Goal: Task Accomplishment & Management: Manage account settings

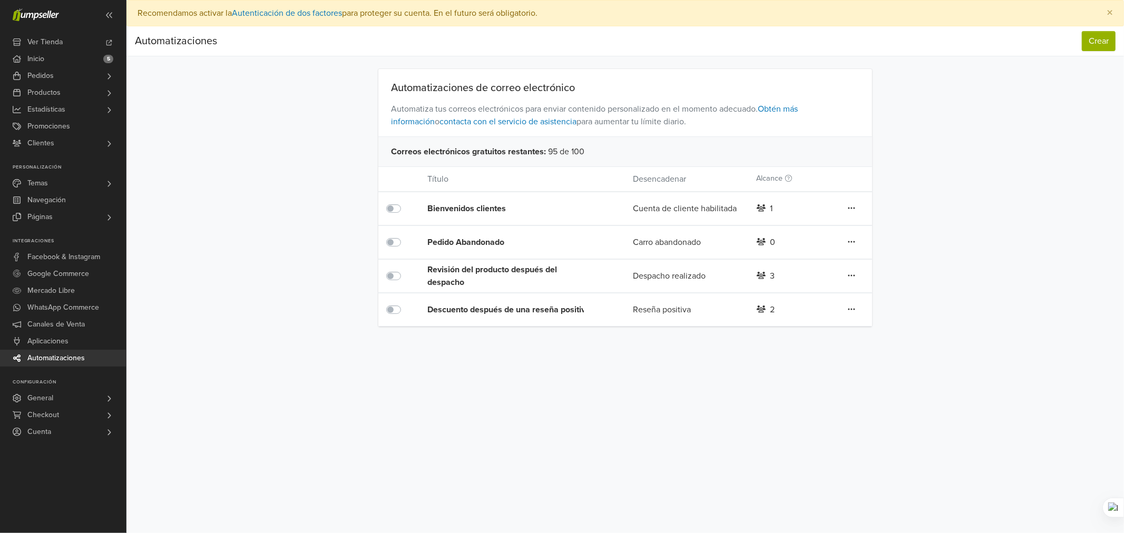
click at [510, 312] on div "Descuento después de una reseña positiva" at bounding box center [509, 310] width 164 height 13
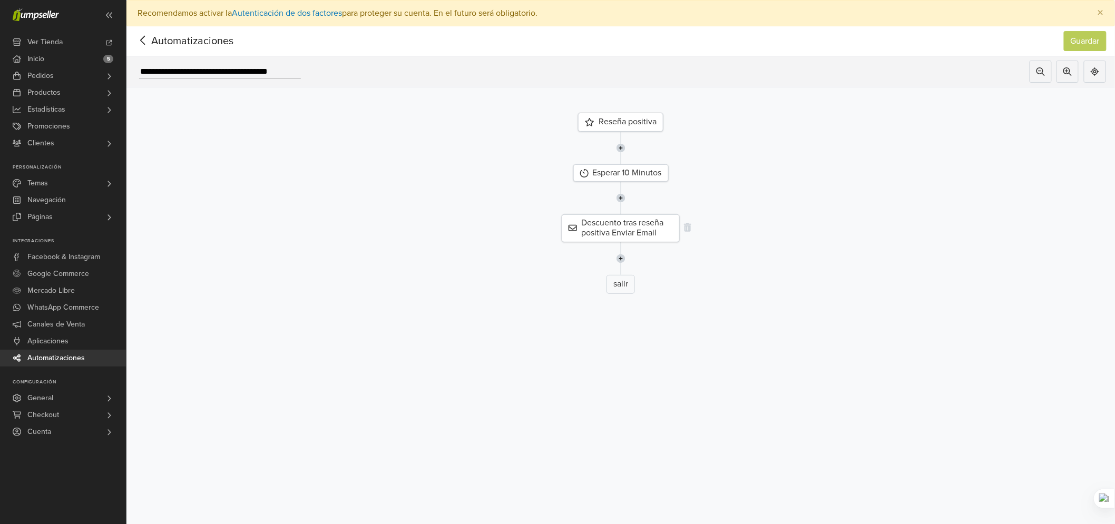
click at [608, 223] on div "Descuento tras reseña positiva Enviar Email" at bounding box center [621, 228] width 118 height 27
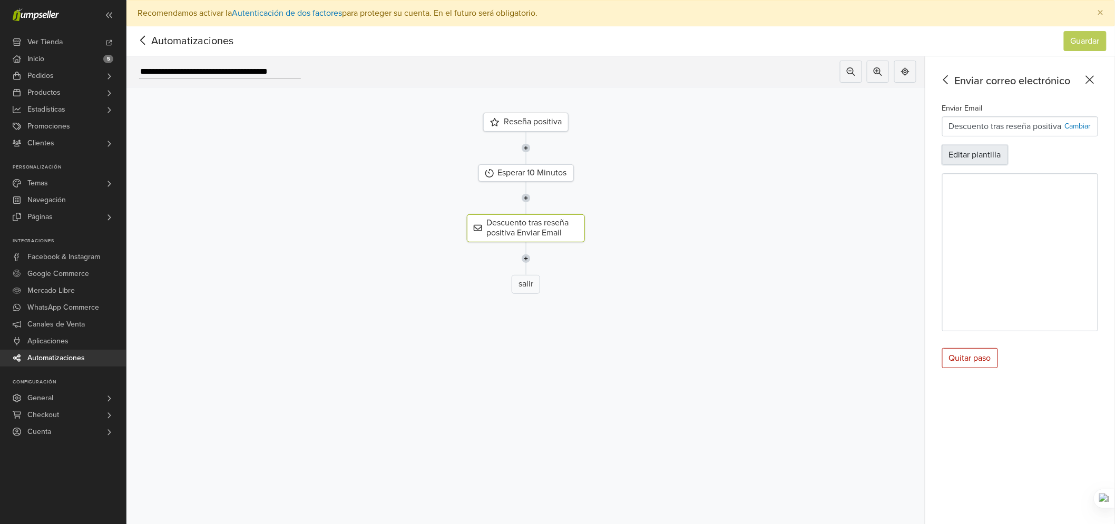
click at [983, 154] on button "Editar plantilla" at bounding box center [975, 155] width 66 height 20
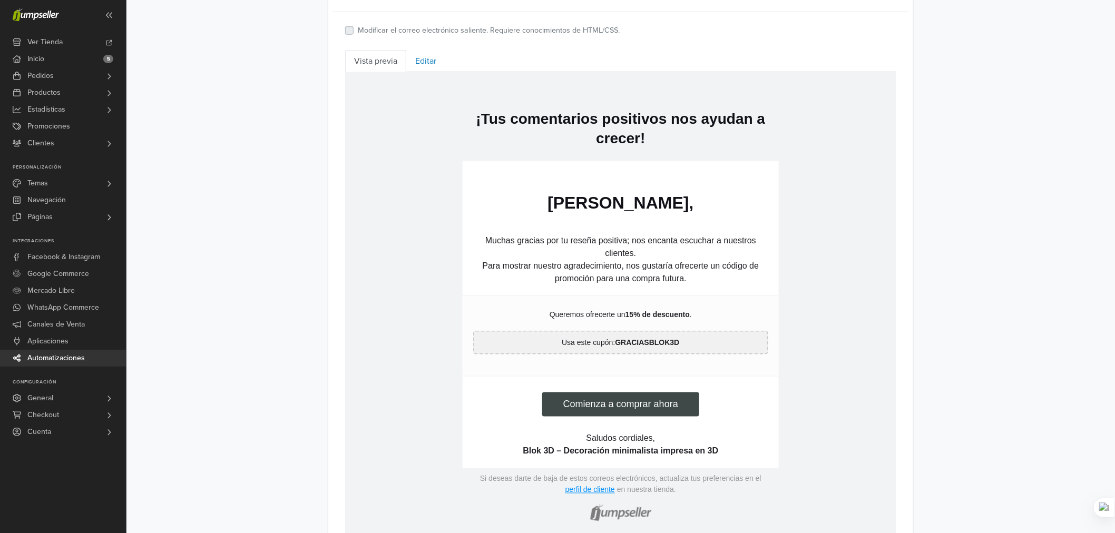
scroll to position [512, 0]
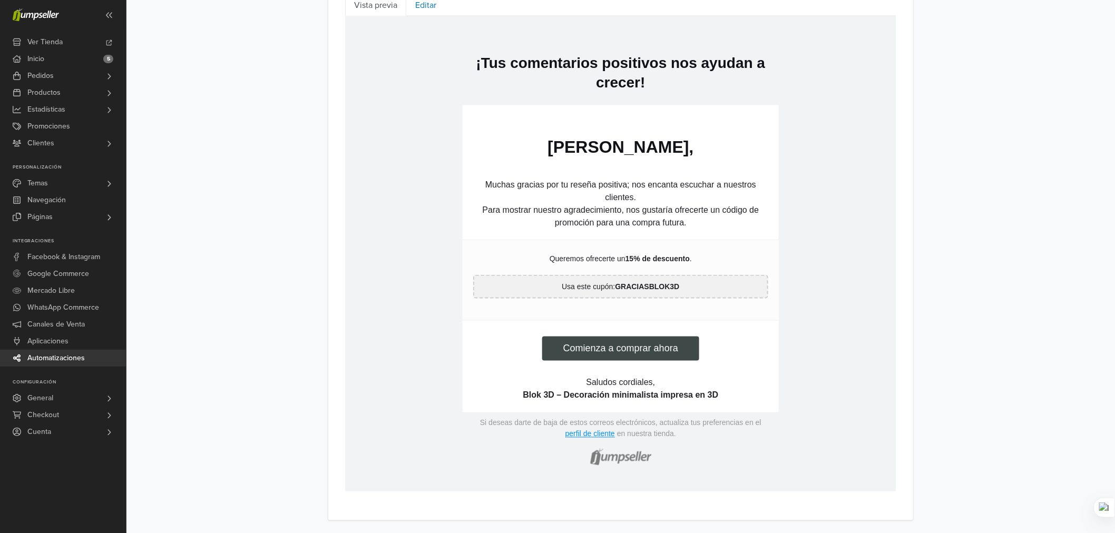
click at [646, 220] on p "Para mostrar nuestro agradecimiento, nos gustaría ofrecerte un código de promoc…" at bounding box center [620, 216] width 295 height 25
click at [624, 213] on p "Para mostrar nuestro agradecimiento, nos gustaría ofrecerte un código de promoc…" at bounding box center [620, 216] width 295 height 25
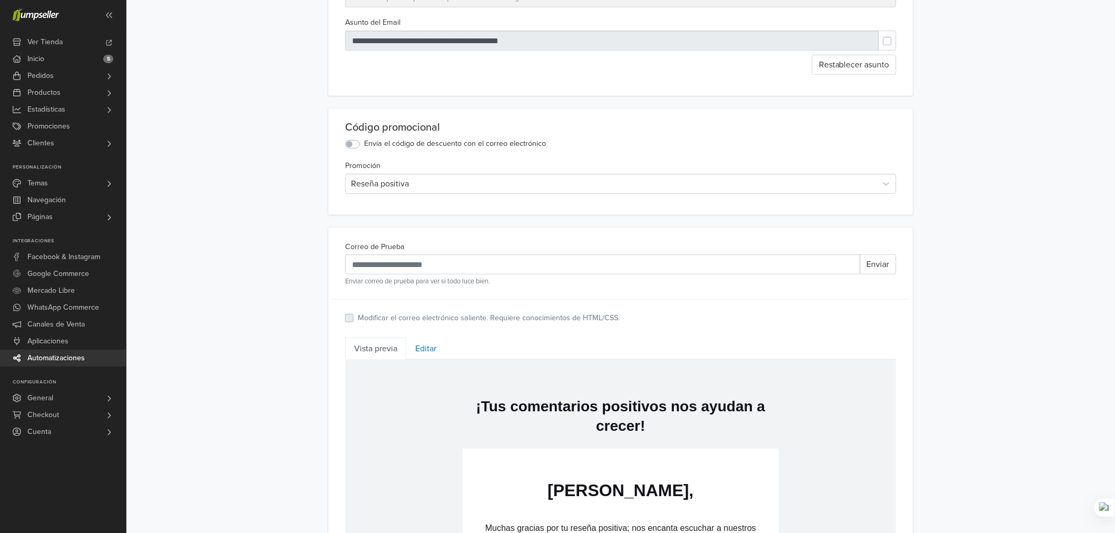
scroll to position [160, 0]
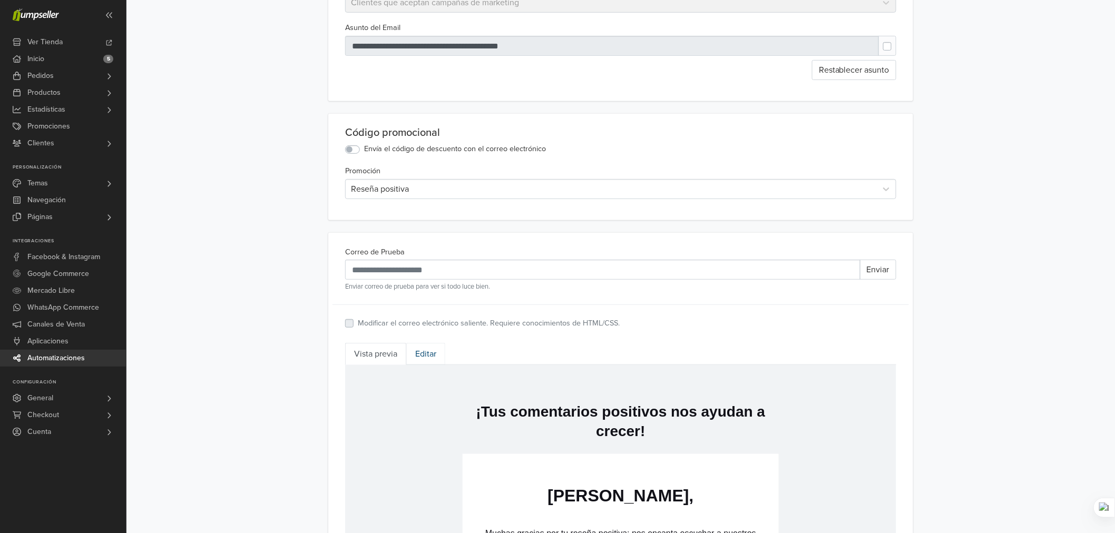
click at [428, 358] on link "Editar" at bounding box center [425, 354] width 39 height 22
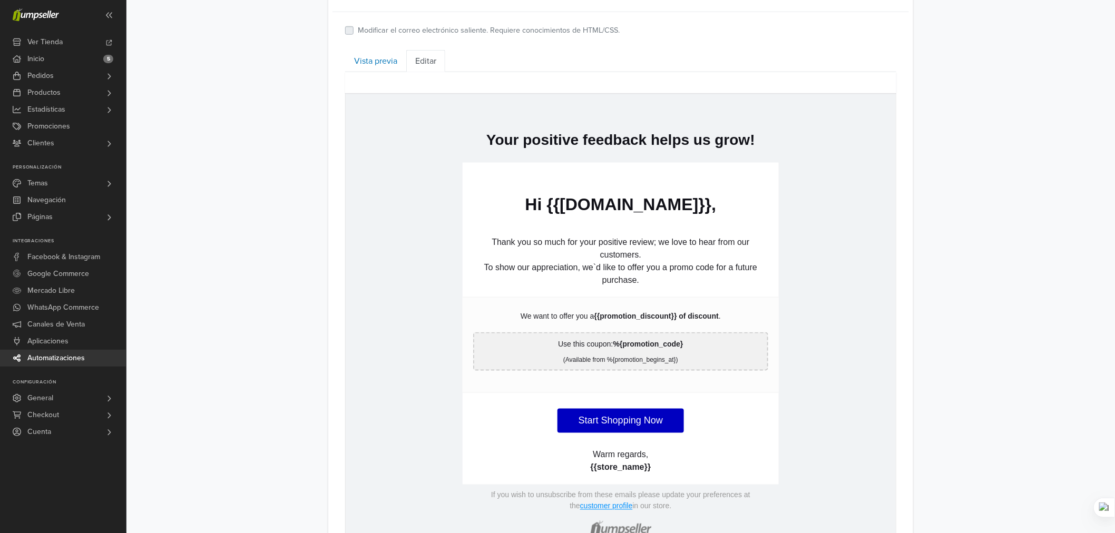
scroll to position [512, 0]
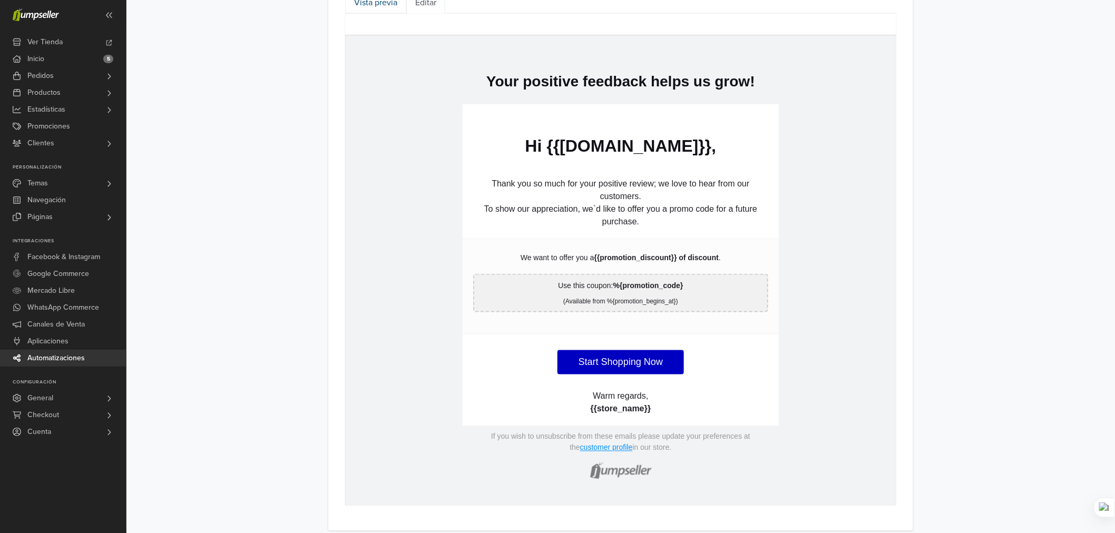
click at [377, 7] on link "Vista previa" at bounding box center [375, 3] width 61 height 22
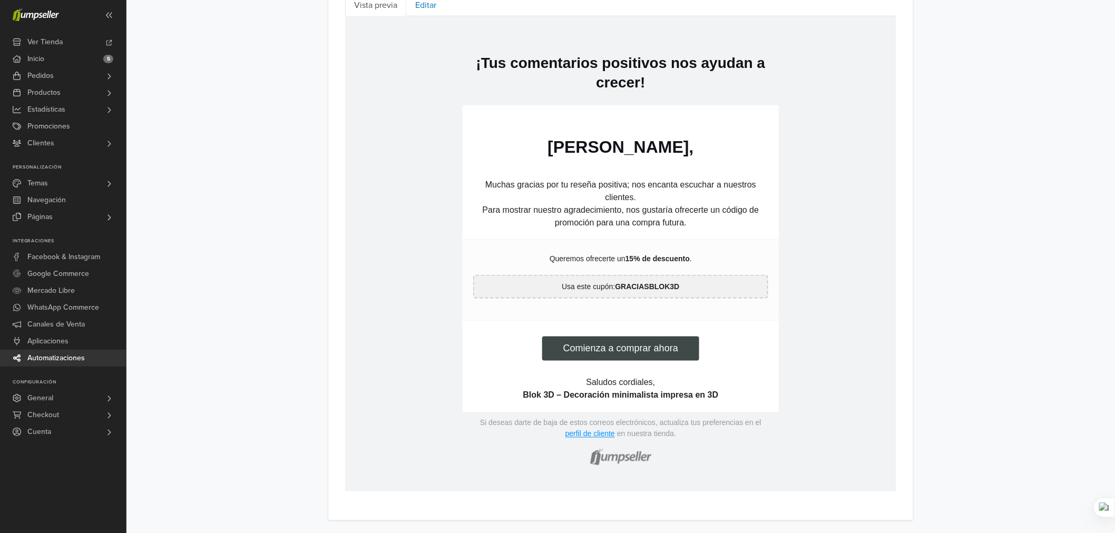
click at [77, 357] on span "Automatizaciones" at bounding box center [55, 358] width 57 height 17
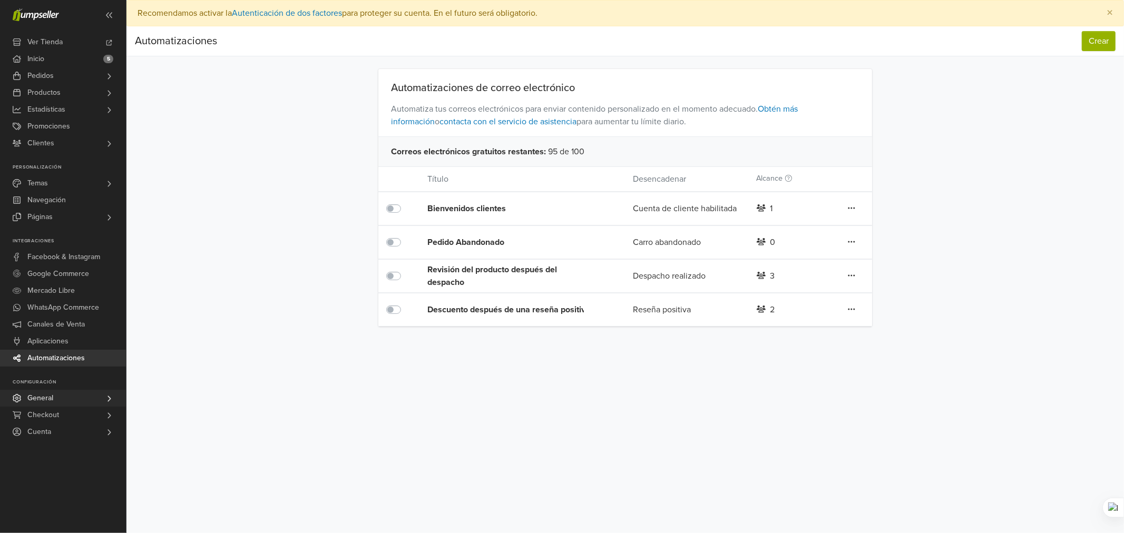
click at [59, 396] on link "General" at bounding box center [63, 398] width 126 height 17
click at [55, 479] on link "Emails" at bounding box center [63, 476] width 126 height 13
